Goal: Information Seeking & Learning: Find specific page/section

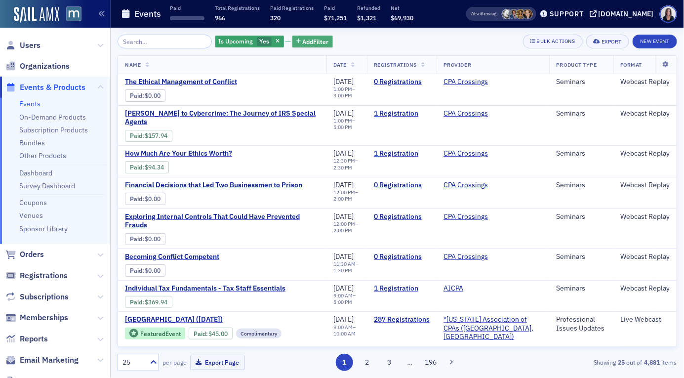
click at [305, 40] on span "Add Filter" at bounding box center [316, 41] width 26 height 9
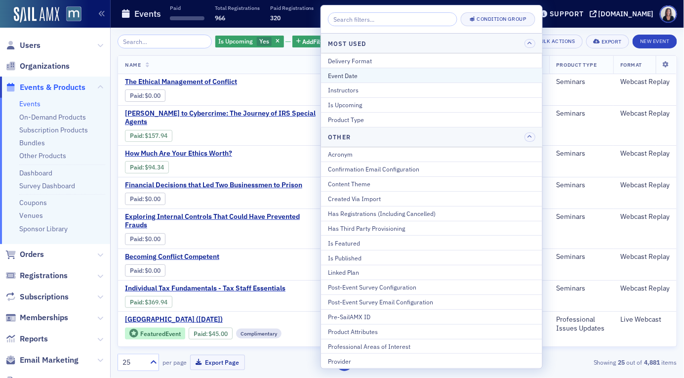
click at [345, 72] on div "Event Date" at bounding box center [431, 75] width 207 height 9
select select "7"
select select "2025"
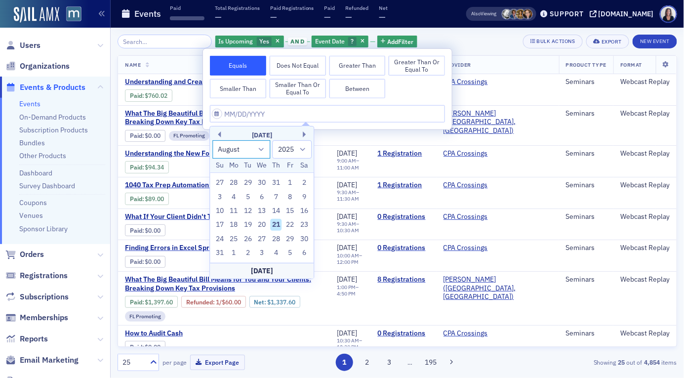
click at [264, 148] on select "January February March April May June July August September October November De…" at bounding box center [241, 149] width 58 height 18
select select "9"
click at [212, 140] on select "January February March April May June July August September October November De…" at bounding box center [241, 149] width 58 height 18
click at [250, 235] on div "28" at bounding box center [248, 239] width 12 height 12
type input "[DATE]"
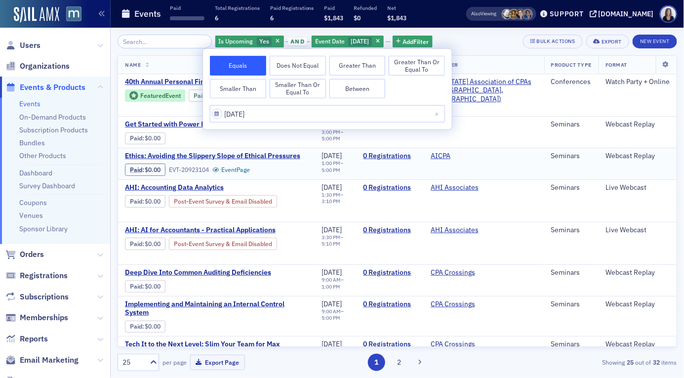
click at [320, 174] on td "[DATE] 1:00 PM – 5:00 PM" at bounding box center [335, 164] width 41 height 32
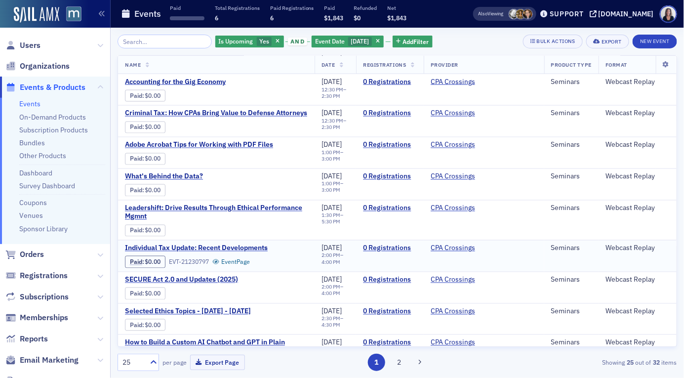
scroll to position [566, 0]
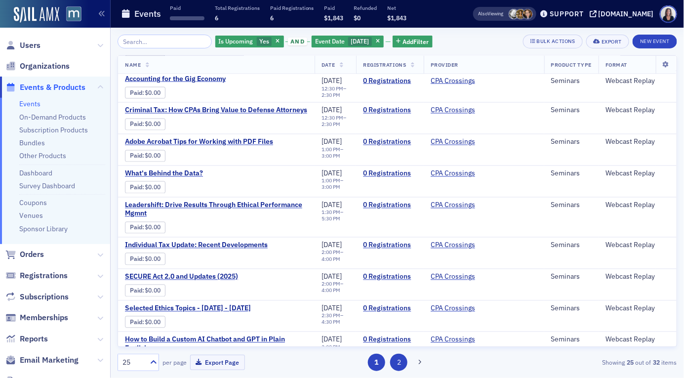
click at [403, 359] on button "2" at bounding box center [398, 362] width 17 height 17
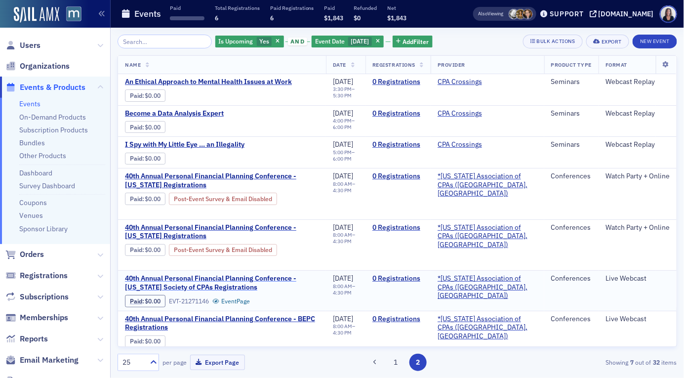
click at [231, 275] on span "40th Annual Personal Financial Planning Conference - [US_STATE] Society of CPAs…" at bounding box center [222, 282] width 194 height 17
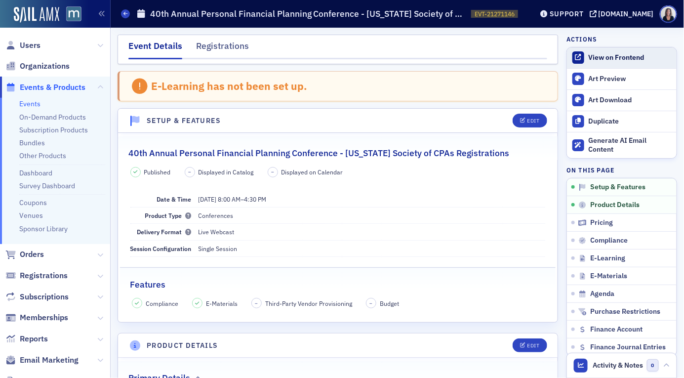
click at [617, 61] on div "View on Frontend" at bounding box center [630, 57] width 83 height 9
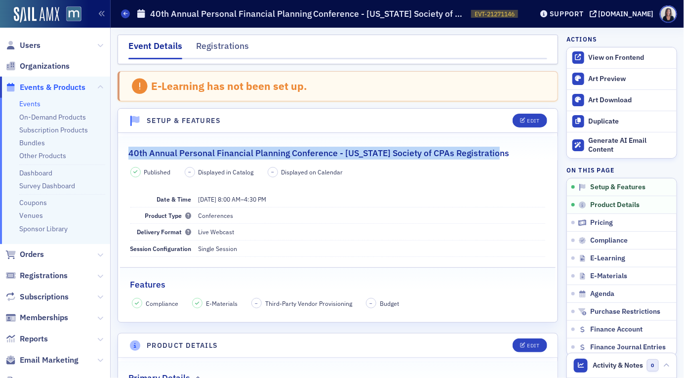
drag, startPoint x: 502, startPoint y: 150, endPoint x: 128, endPoint y: 151, distance: 373.5
click at [128, 151] on div "40th Annual Personal Financial Planning Conference - [US_STATE] Society of CPAs…" at bounding box center [337, 147] width 419 height 23
copy h2 "40th Annual Personal Financial Planning Conference - [US_STATE] Society of CPAs…"
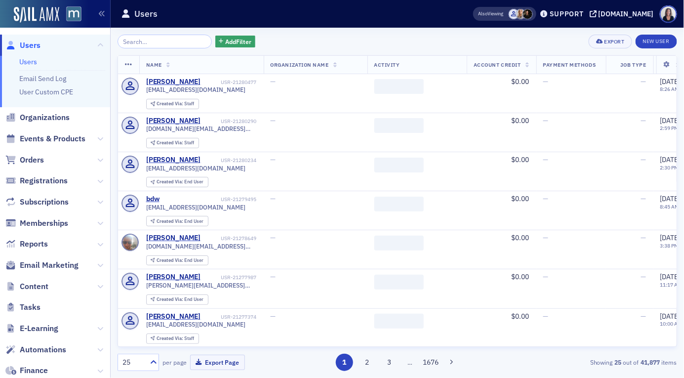
click at [228, 39] on span "Add Filter" at bounding box center [238, 41] width 26 height 9
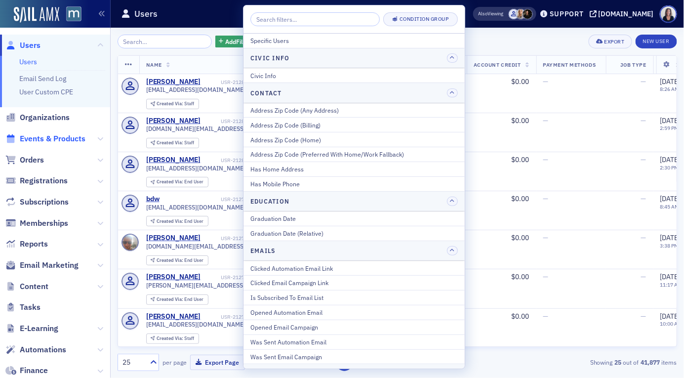
click at [63, 140] on span "Events & Products" at bounding box center [53, 138] width 66 height 11
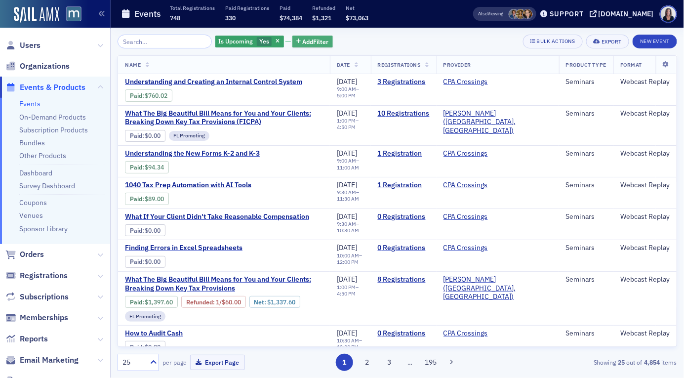
click at [304, 42] on span "Add Filter" at bounding box center [316, 41] width 26 height 9
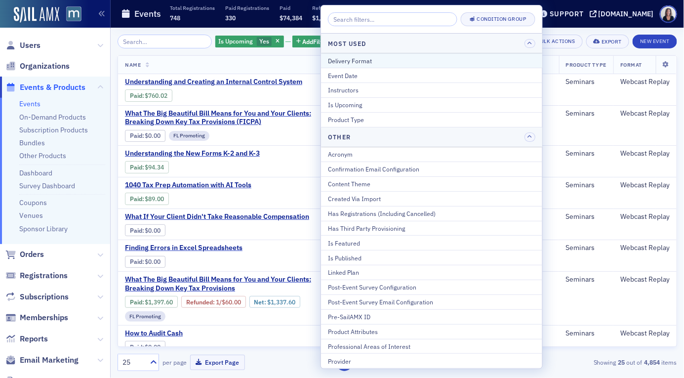
click at [349, 62] on div "Delivery Format" at bounding box center [431, 60] width 207 height 9
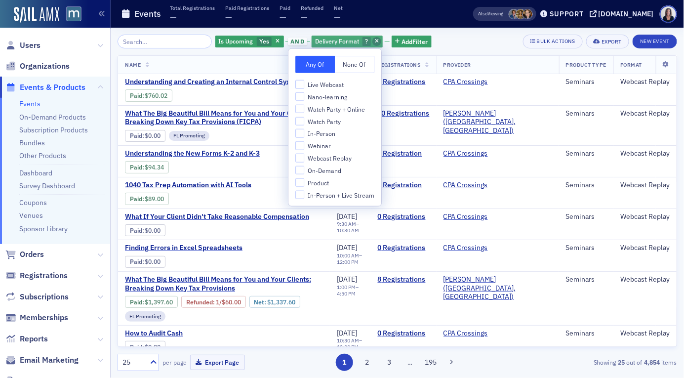
click at [373, 41] on span "button" at bounding box center [377, 41] width 9 height 9
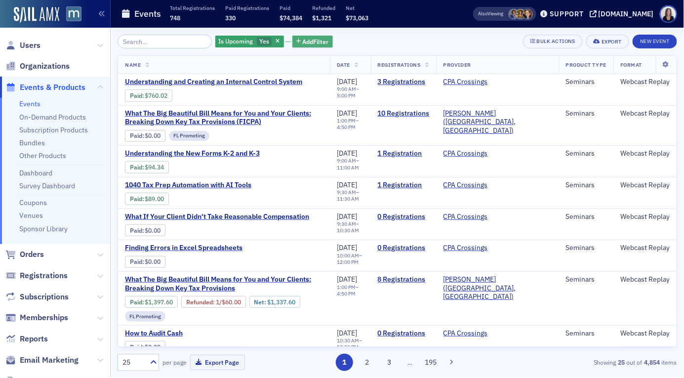
click at [309, 36] on button "Add Filter" at bounding box center [312, 42] width 41 height 12
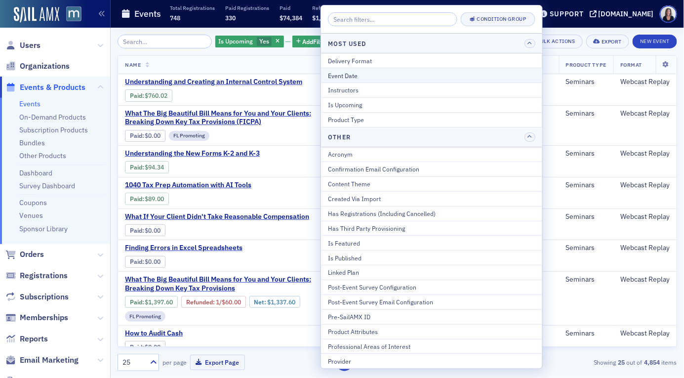
click at [333, 76] on div "Event Date" at bounding box center [431, 75] width 207 height 9
select select "7"
select select "2025"
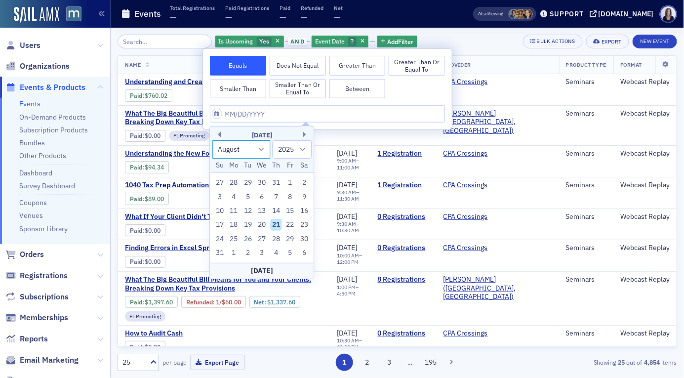
click at [263, 150] on select "January February March April May June July August September October November De…" at bounding box center [241, 149] width 58 height 18
select select "9"
click at [212, 140] on select "January February March April May June July August September October November De…" at bounding box center [241, 149] width 58 height 18
click at [278, 223] on div "23" at bounding box center [276, 225] width 12 height 12
type input "10/23/2025"
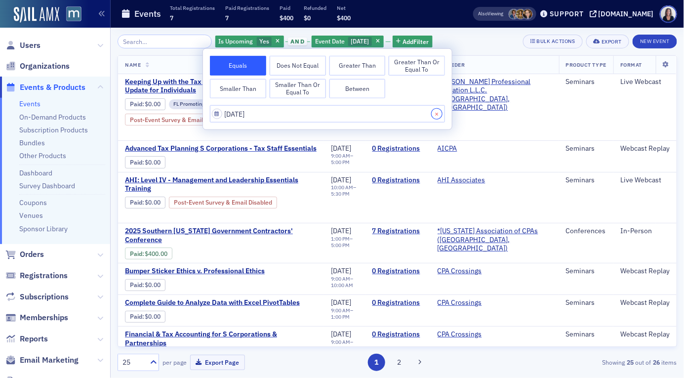
click at [436, 113] on button "Close" at bounding box center [438, 113] width 13 height 17
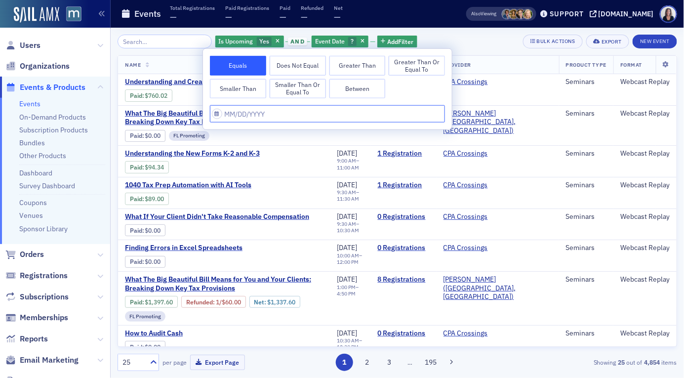
select select "7"
select select "2025"
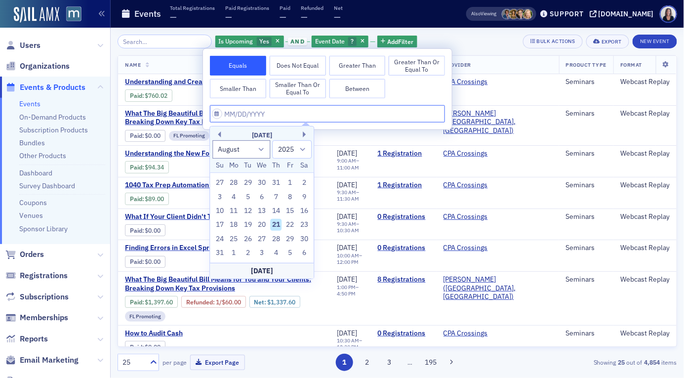
click at [400, 116] on input "text" at bounding box center [327, 113] width 235 height 17
click at [261, 148] on select "January February March April May June July August September October November De…" at bounding box center [241, 149] width 58 height 18
select select "9"
click at [212, 140] on select "January February March April May June July August September October November De…" at bounding box center [241, 149] width 58 height 18
click at [249, 237] on div "28" at bounding box center [248, 239] width 12 height 12
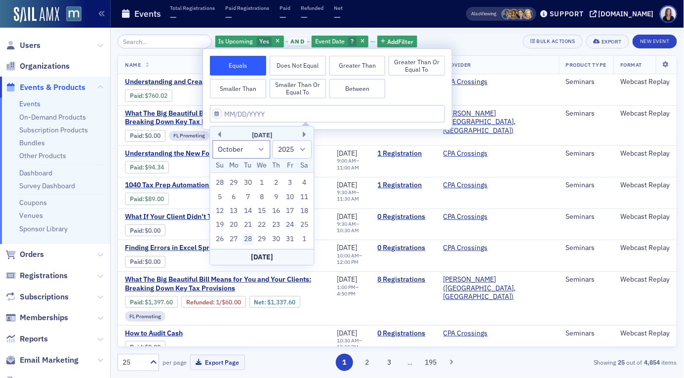
type input "[DATE]"
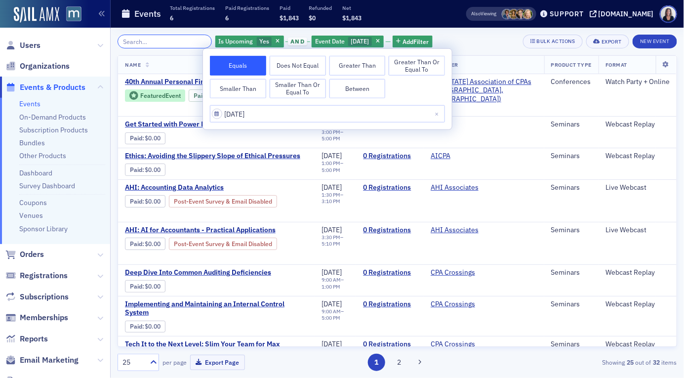
click at [184, 40] on input "search" at bounding box center [165, 42] width 94 height 14
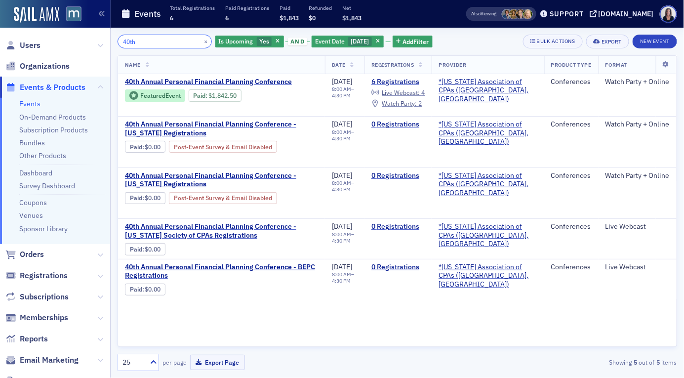
type input "40th"
